Goal: Information Seeking & Learning: Learn about a topic

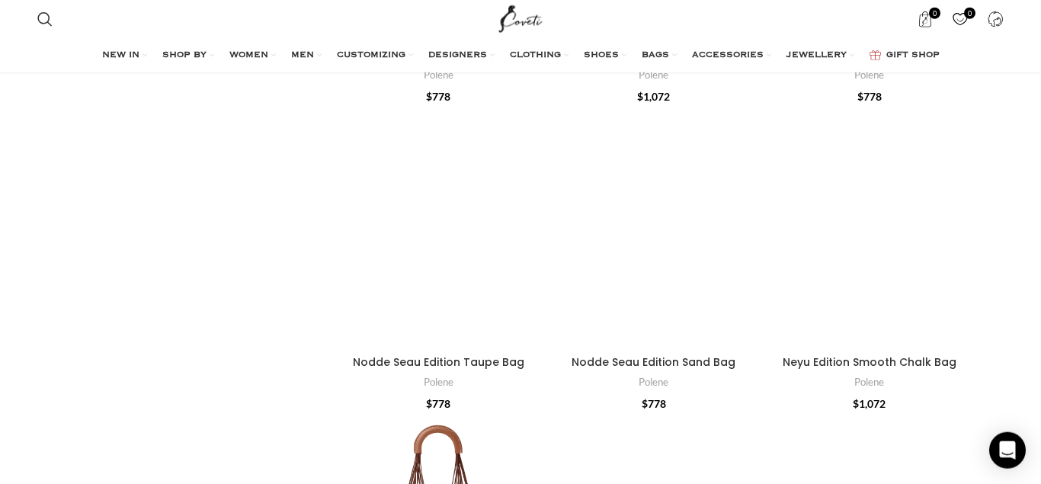
scroll to position [700, 0]
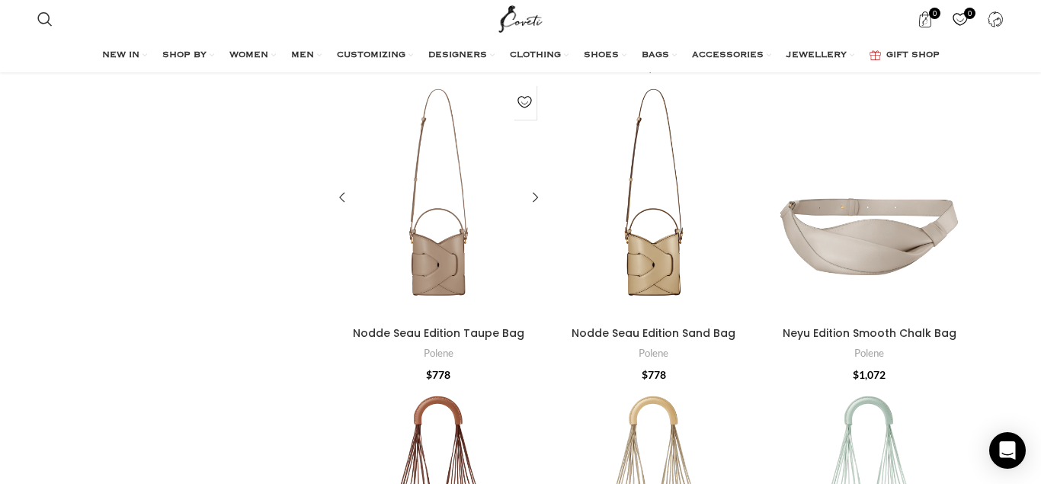
click at [434, 261] on div "Nodde Seau Edition Taupe Bag" at bounding box center [412, 198] width 53 height 241
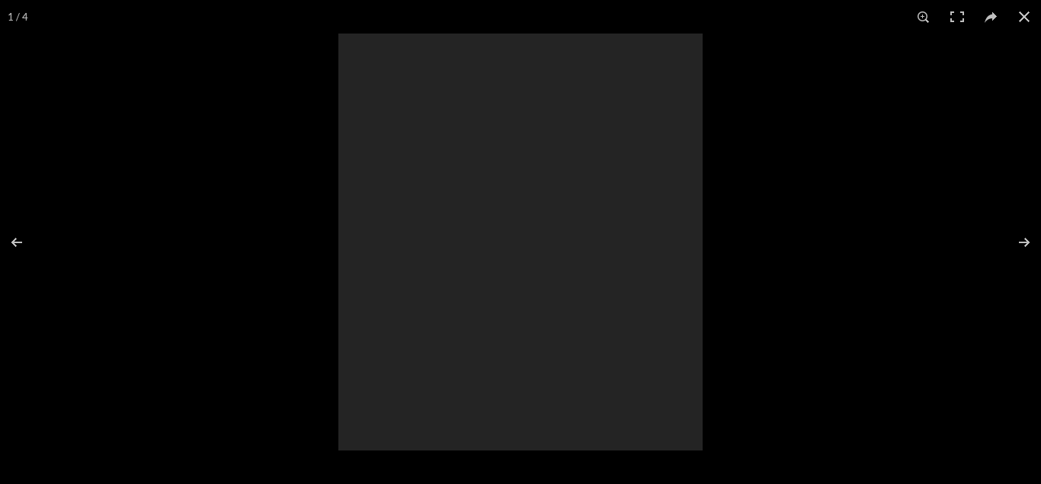
scroll to position [389, 0]
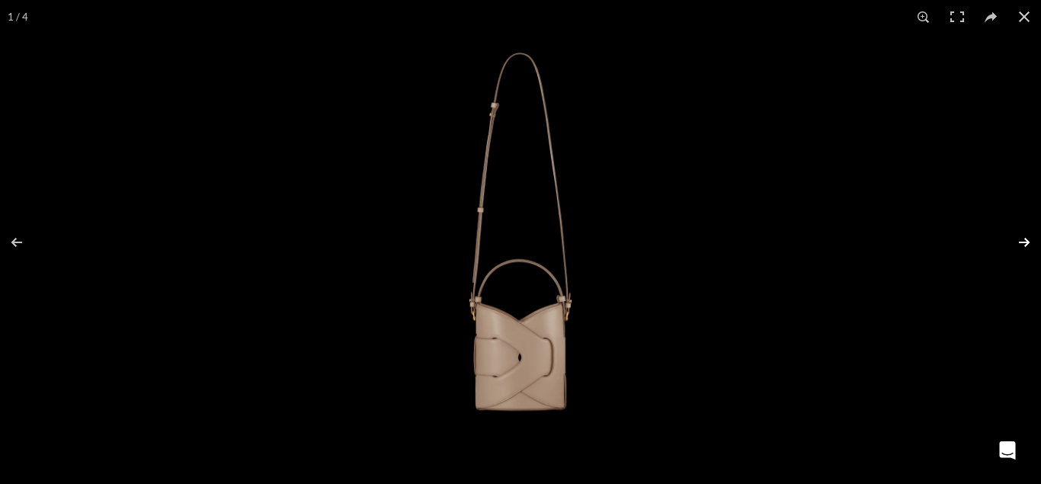
click at [1021, 238] on button at bounding box center [1014, 242] width 53 height 76
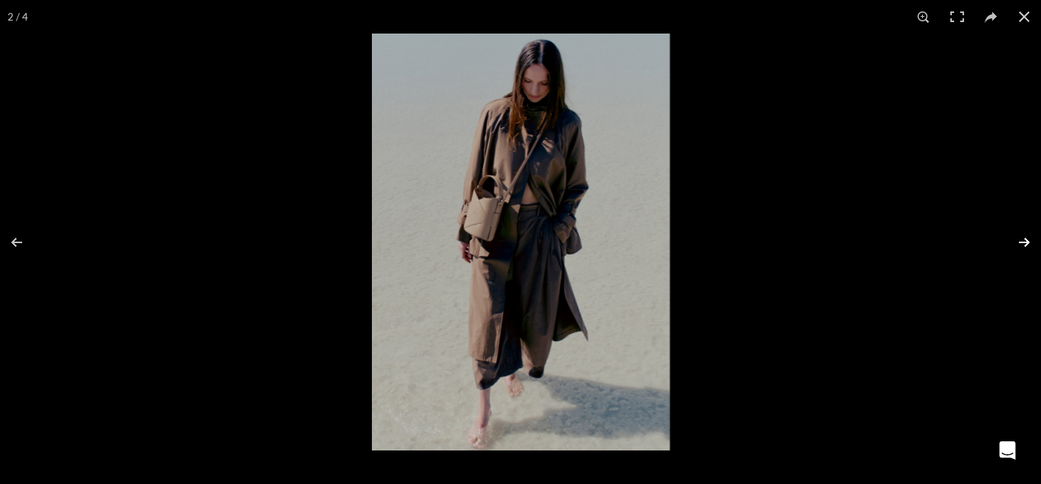
click at [1020, 239] on button at bounding box center [1014, 242] width 53 height 76
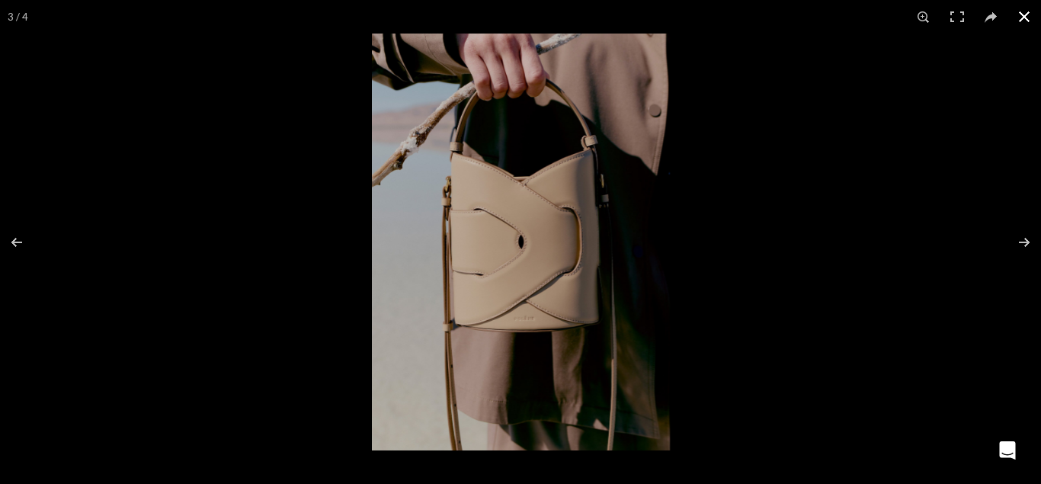
click at [1030, 14] on button at bounding box center [1025, 17] width 34 height 34
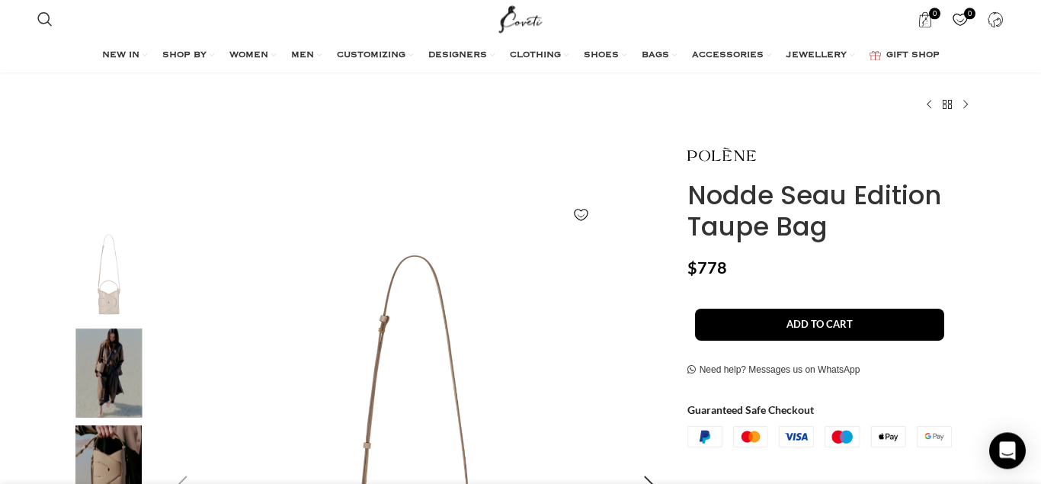
scroll to position [0, 0]
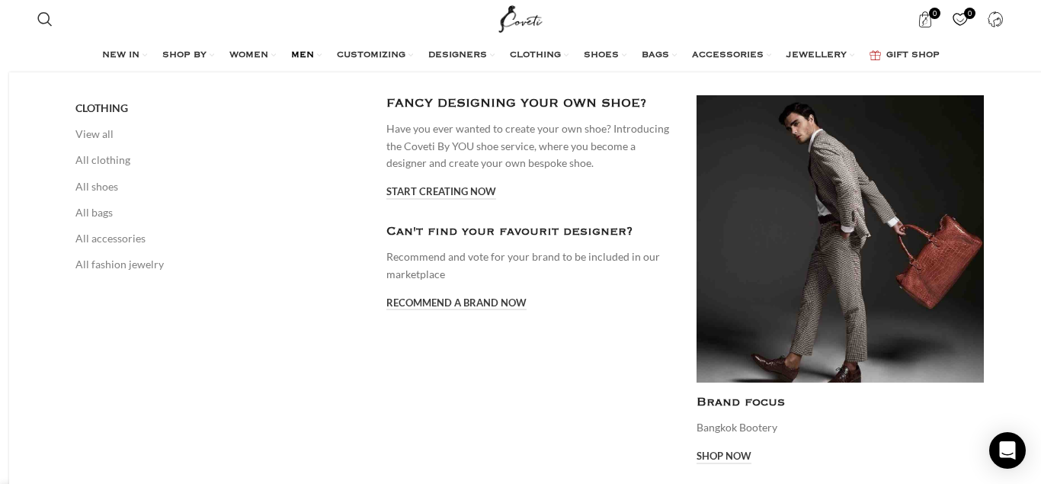
click at [299, 50] on span "MEN" at bounding box center [302, 56] width 23 height 12
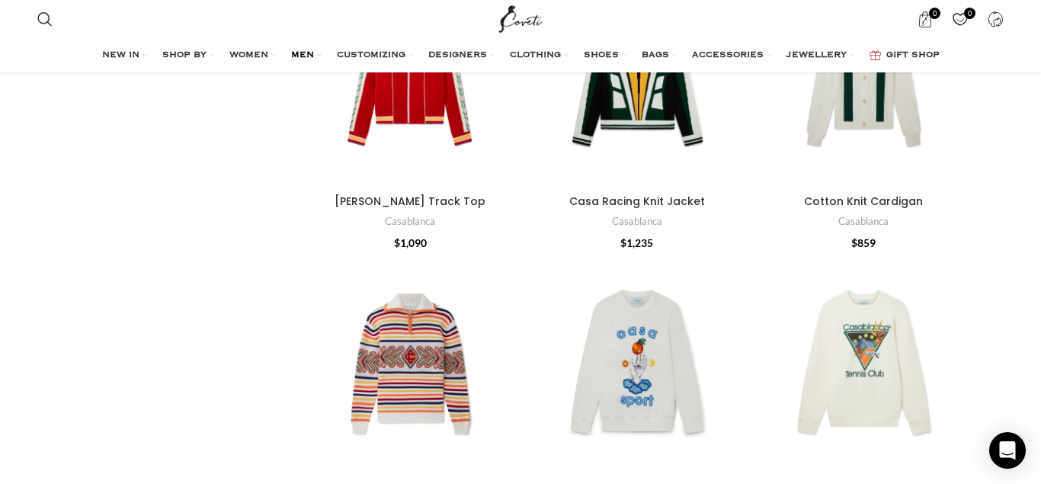
scroll to position [1477, 0]
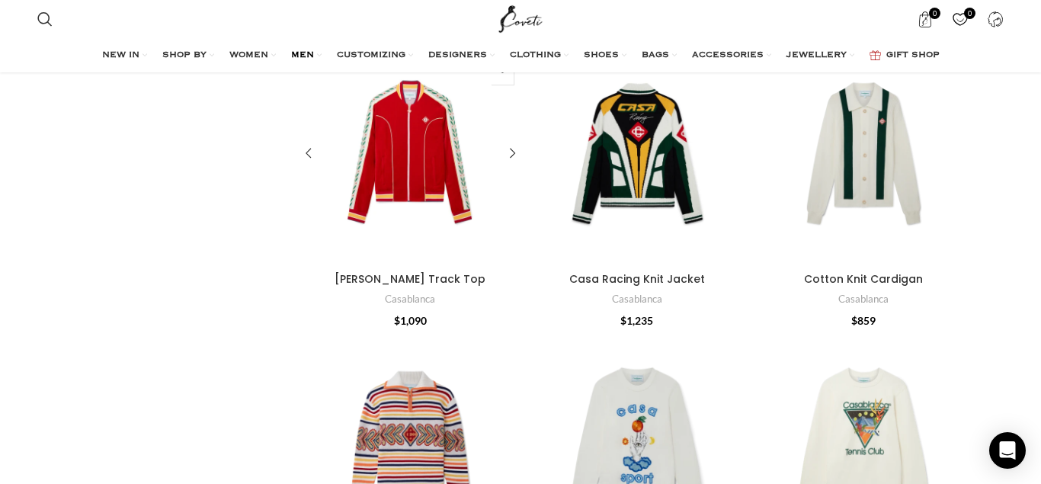
click at [396, 149] on div "Laurel Velour Track Top" at bounding box center [410, 154] width 44 height 223
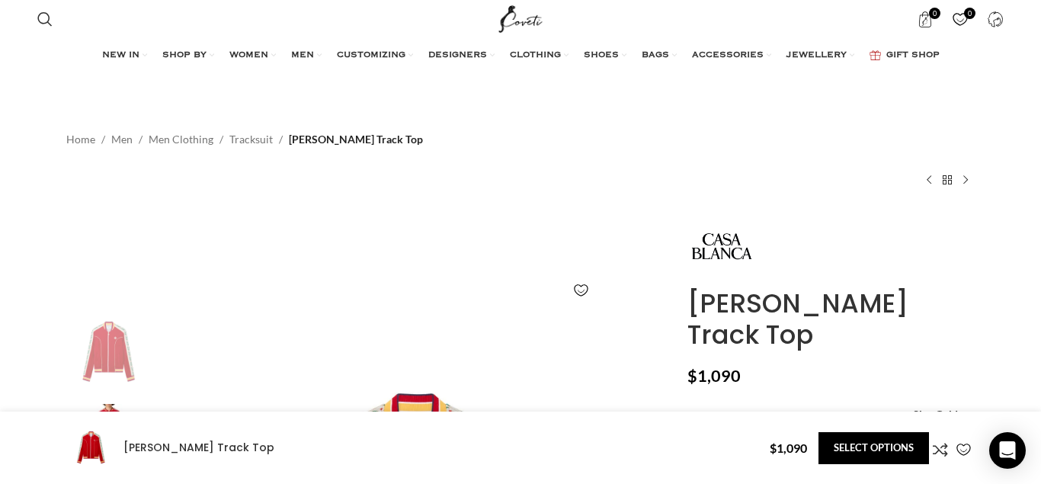
scroll to position [622, 0]
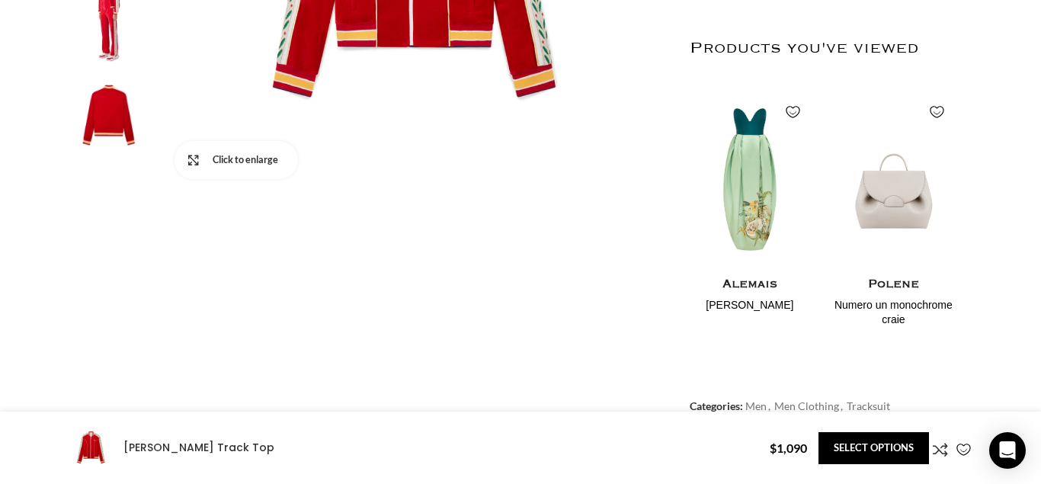
click at [194, 156] on link "Click to enlarge" at bounding box center [236, 160] width 123 height 38
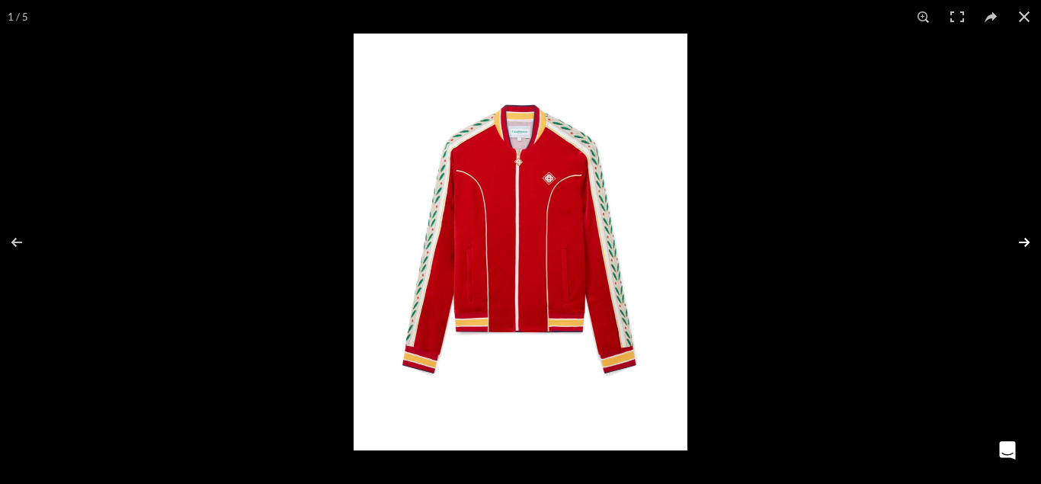
click at [1018, 241] on button at bounding box center [1014, 242] width 53 height 76
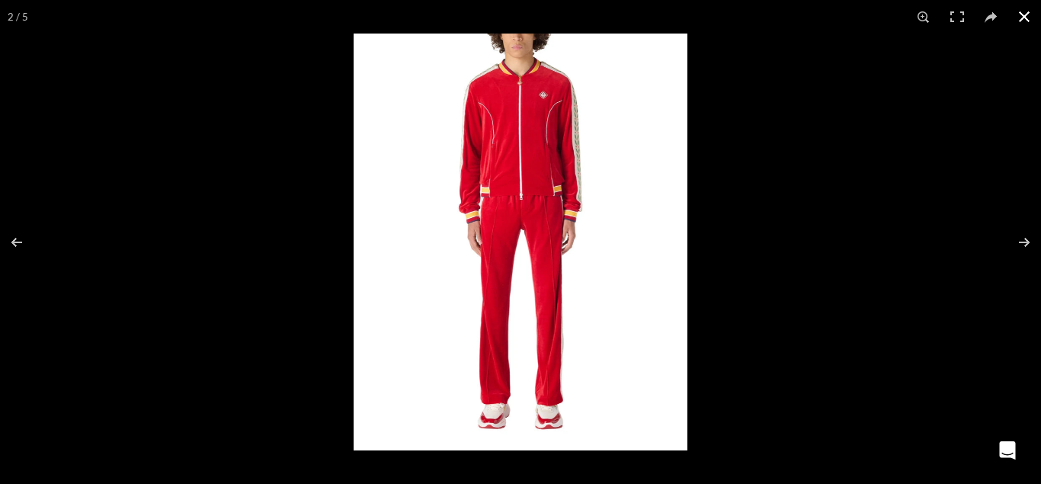
click at [1024, 14] on button at bounding box center [1025, 17] width 34 height 34
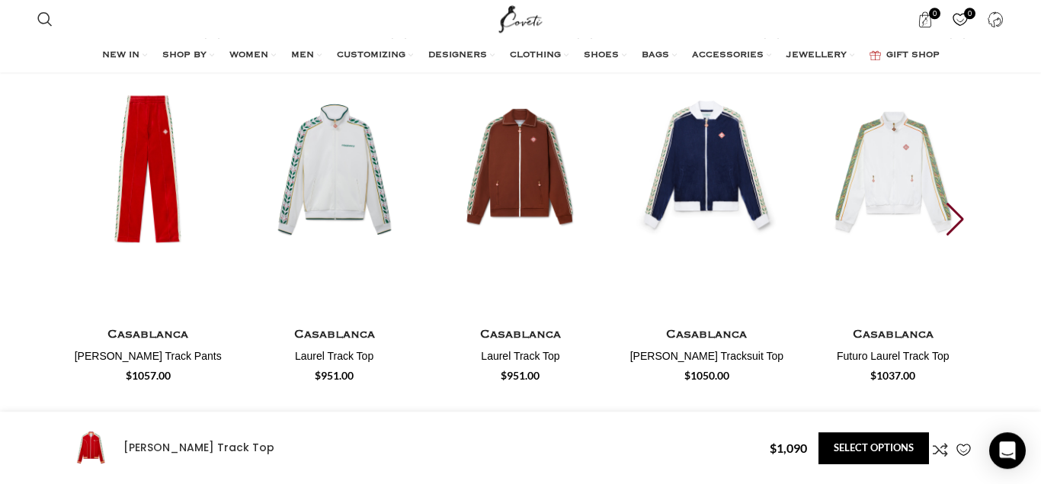
scroll to position [2643, 0]
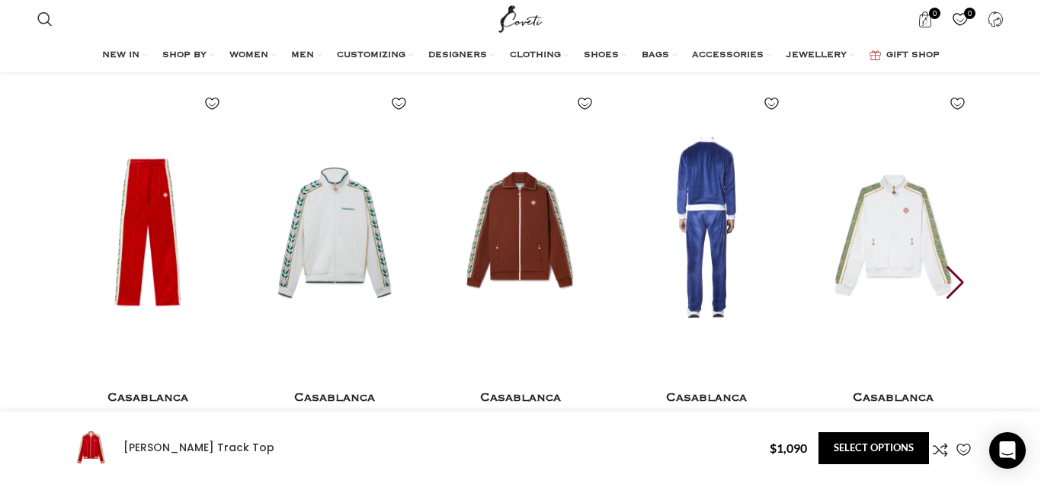
click at [693, 228] on img "4 / 30" at bounding box center [707, 232] width 168 height 314
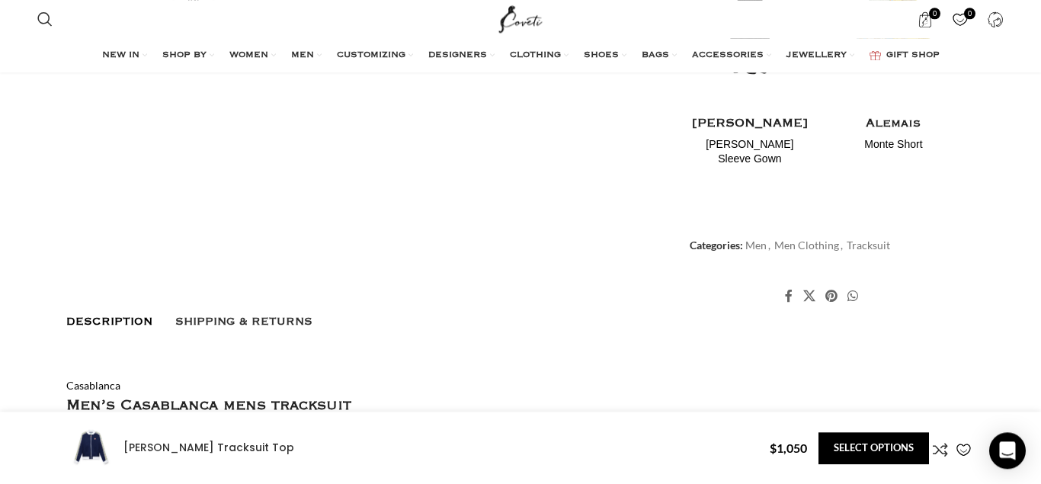
scroll to position [855, 0]
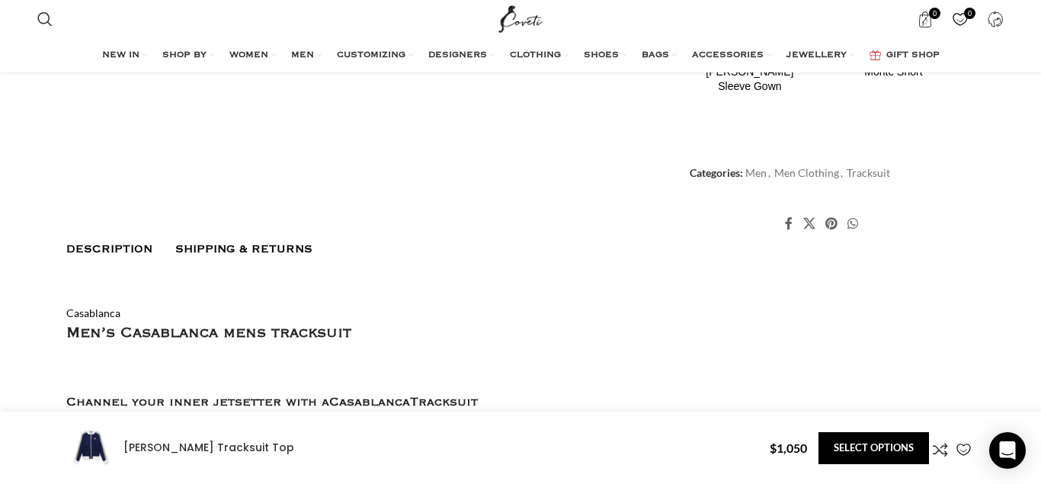
click at [278, 255] on span "Shipping & Returns" at bounding box center [243, 249] width 137 height 12
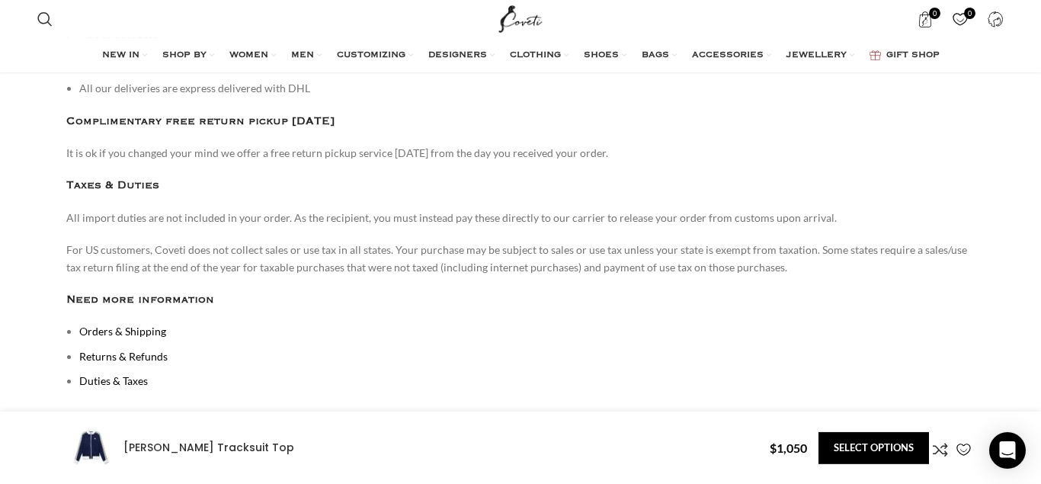
scroll to position [1166, 0]
